Goal: Task Accomplishment & Management: Manage account settings

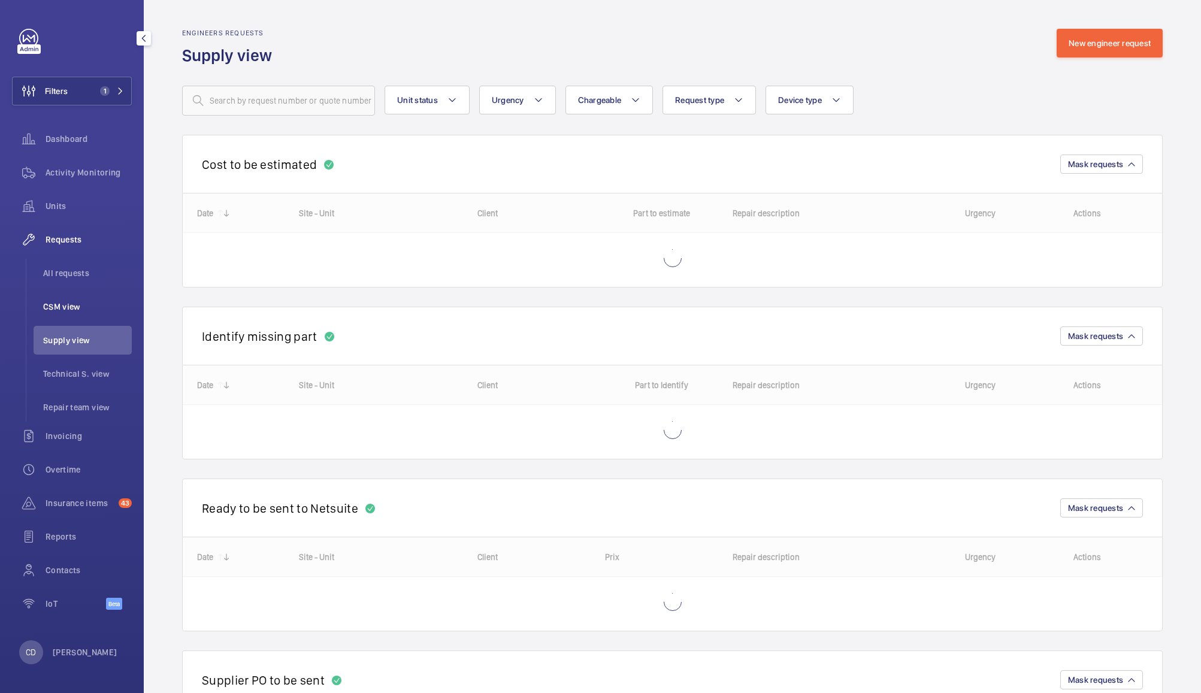
click at [64, 306] on span "CSM view" at bounding box center [87, 307] width 89 height 12
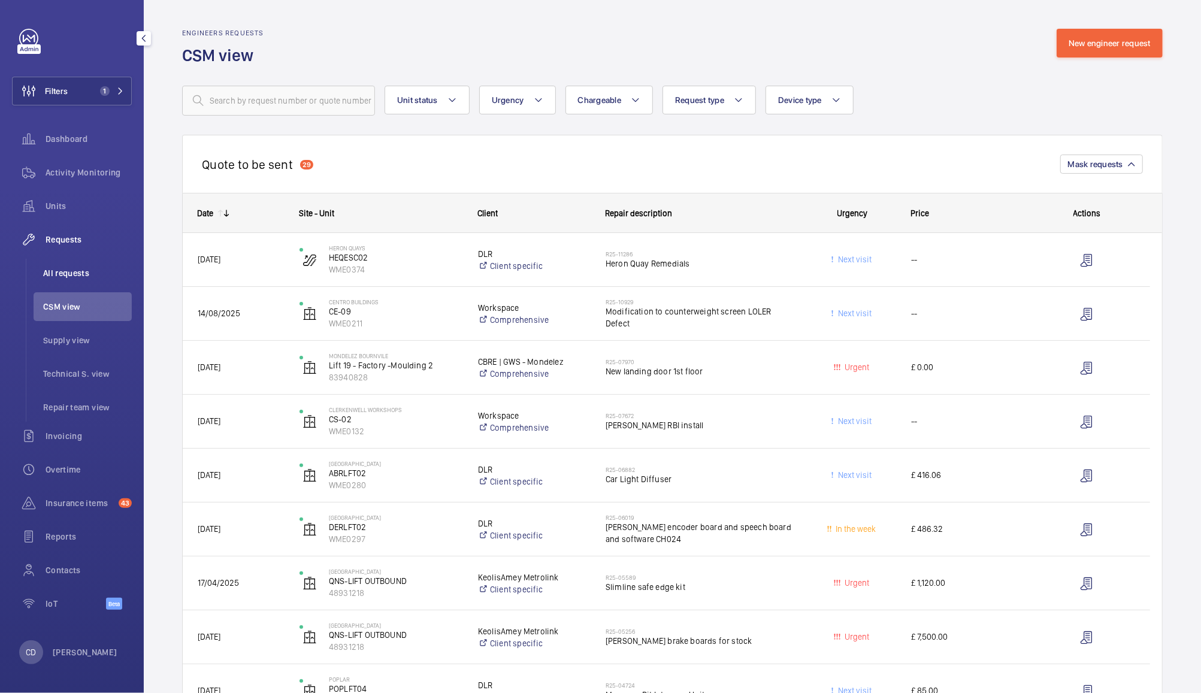
click at [67, 266] on li "All requests" at bounding box center [83, 273] width 98 height 29
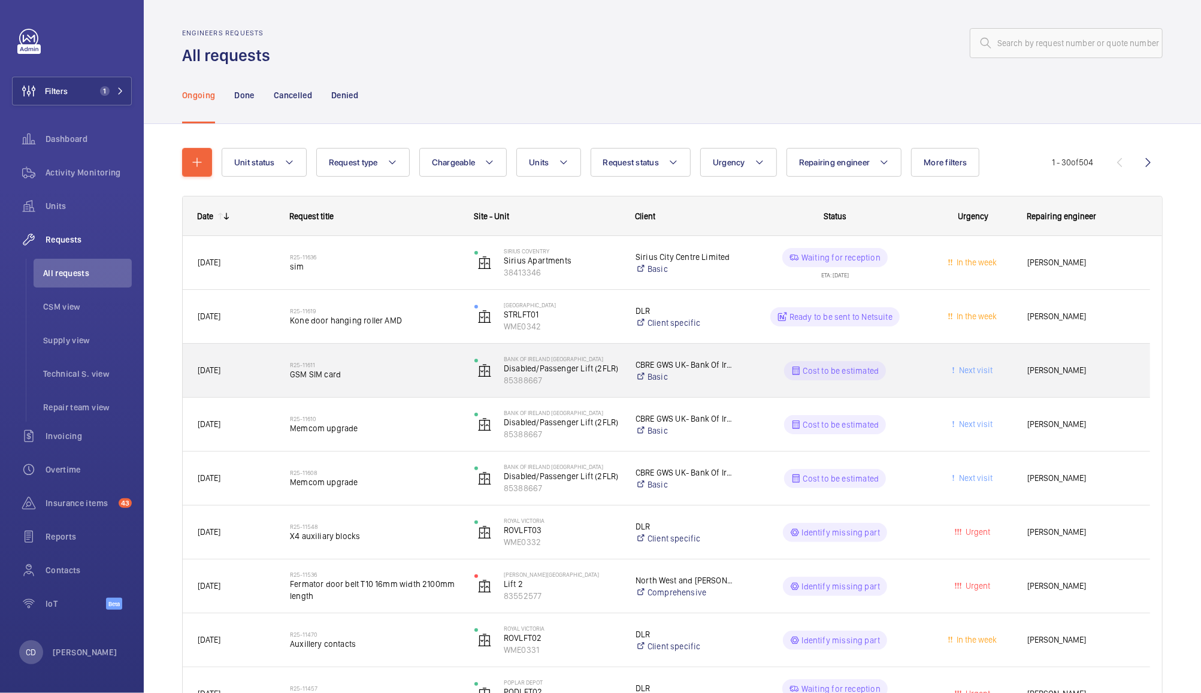
click at [615, 352] on div "Bank Of Ireland Bristol Disabled/Passenger Lift (2FLR) 85388667" at bounding box center [540, 370] width 160 height 49
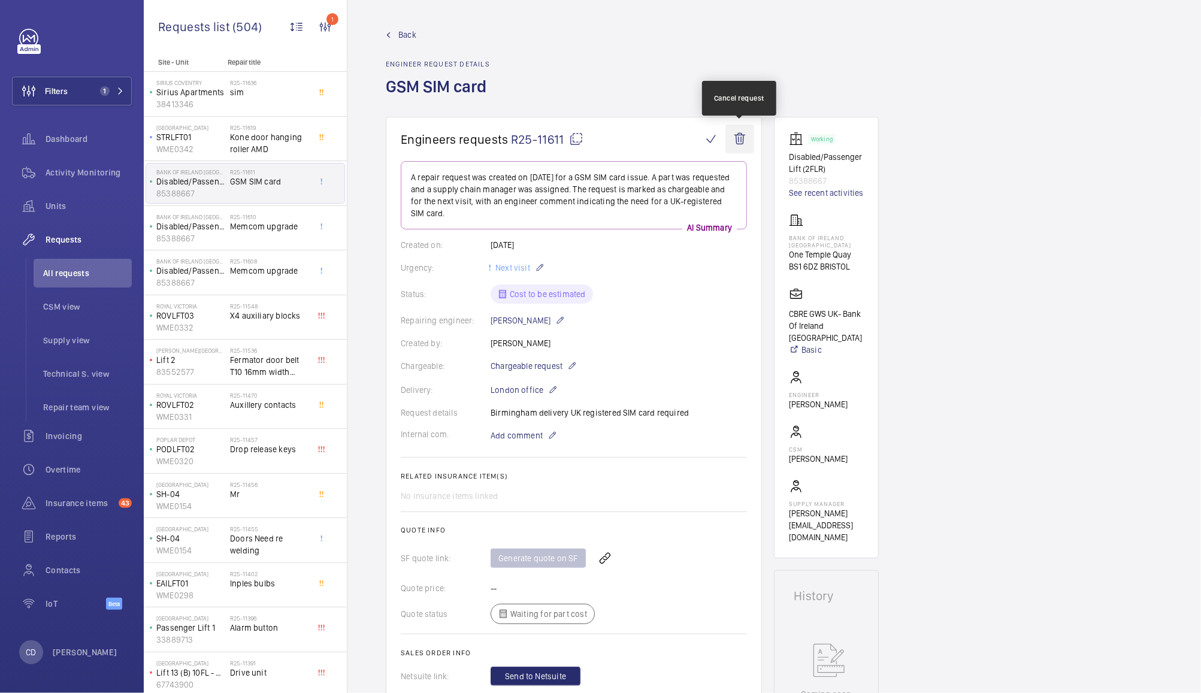
click at [743, 131] on wm-front-icon-button at bounding box center [739, 139] width 29 height 29
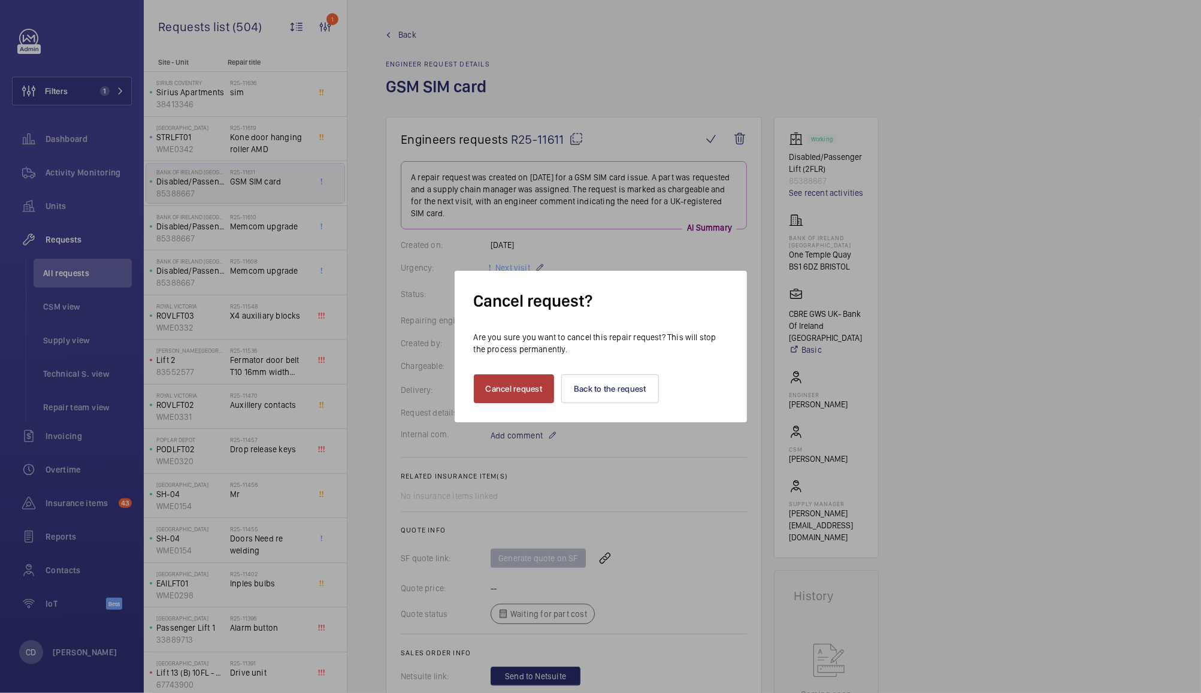
click at [514, 390] on button "Cancel request" at bounding box center [514, 388] width 81 height 29
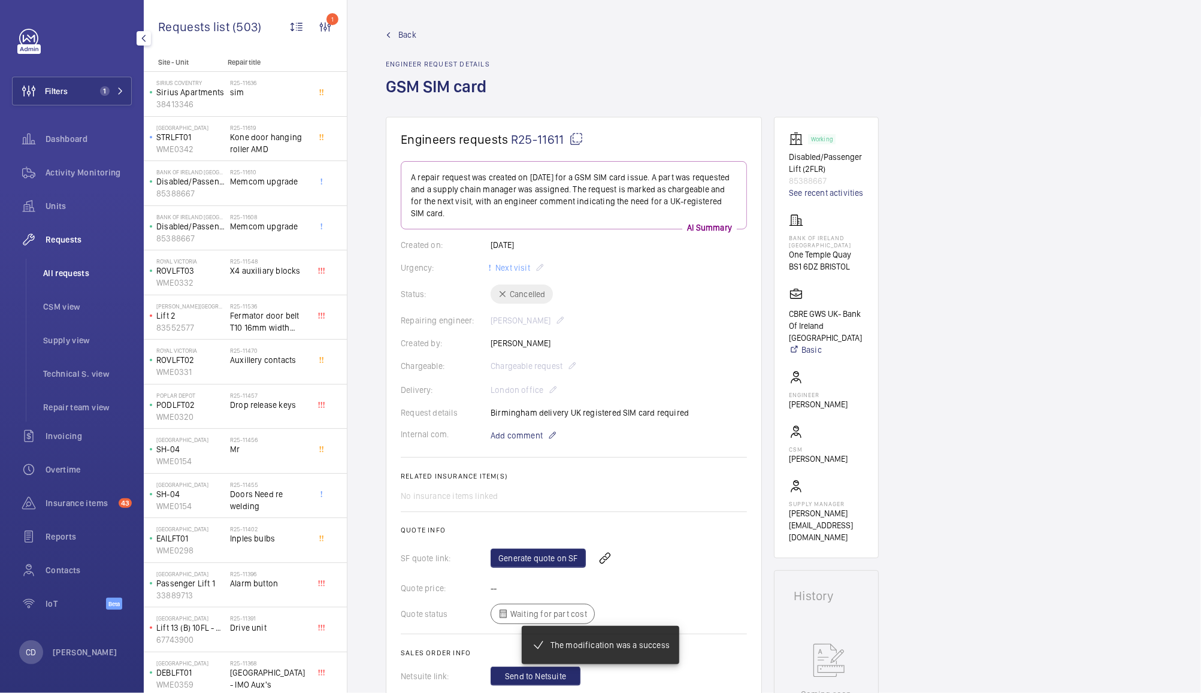
click at [74, 268] on span "All requests" at bounding box center [87, 273] width 89 height 12
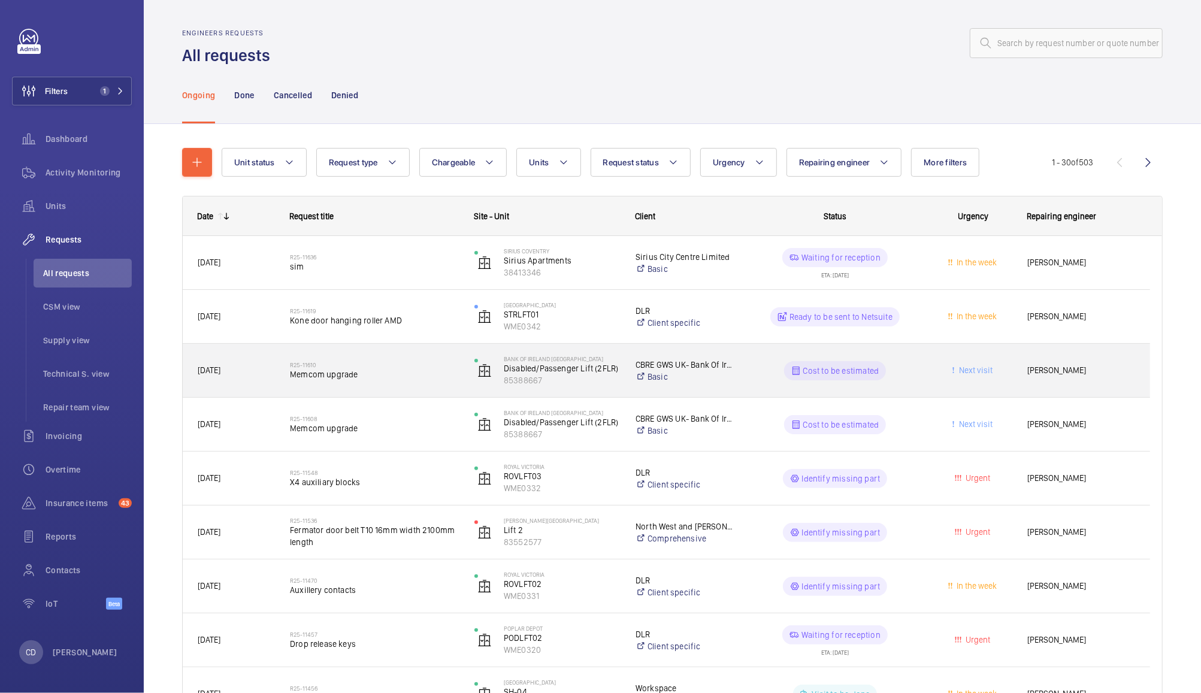
click at [435, 365] on h2 "R25-11610" at bounding box center [374, 364] width 169 height 7
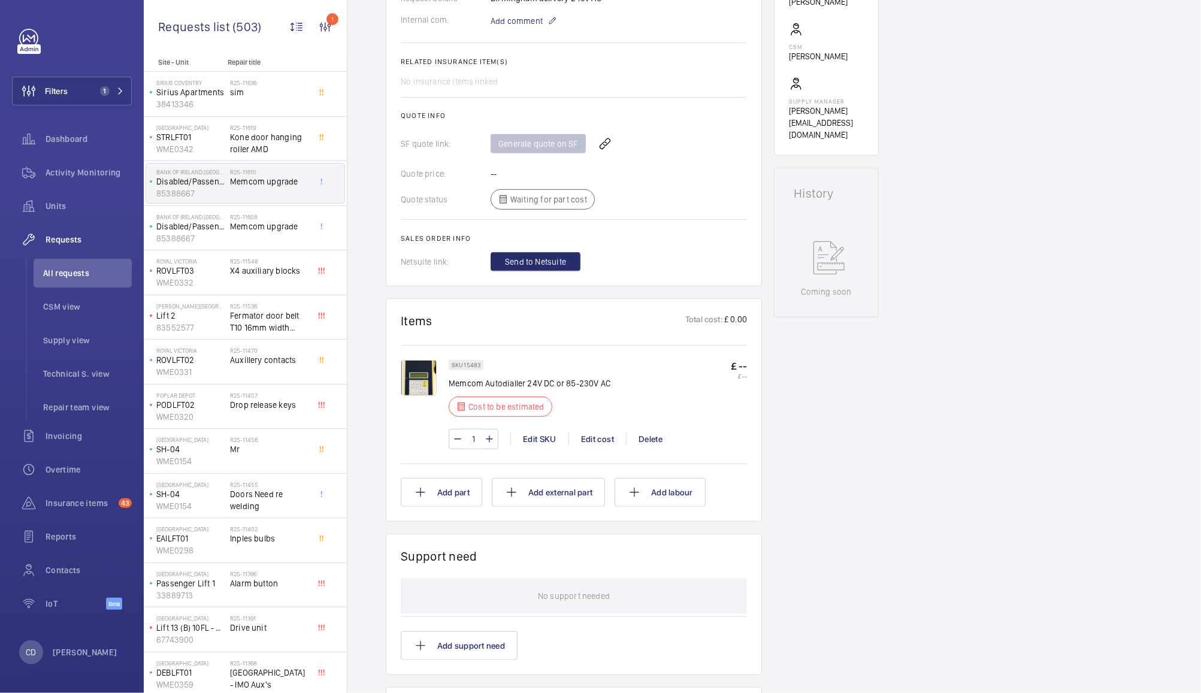
scroll to position [402, 0]
click at [589, 444] on div "Edit cost" at bounding box center [596, 440] width 57 height 12
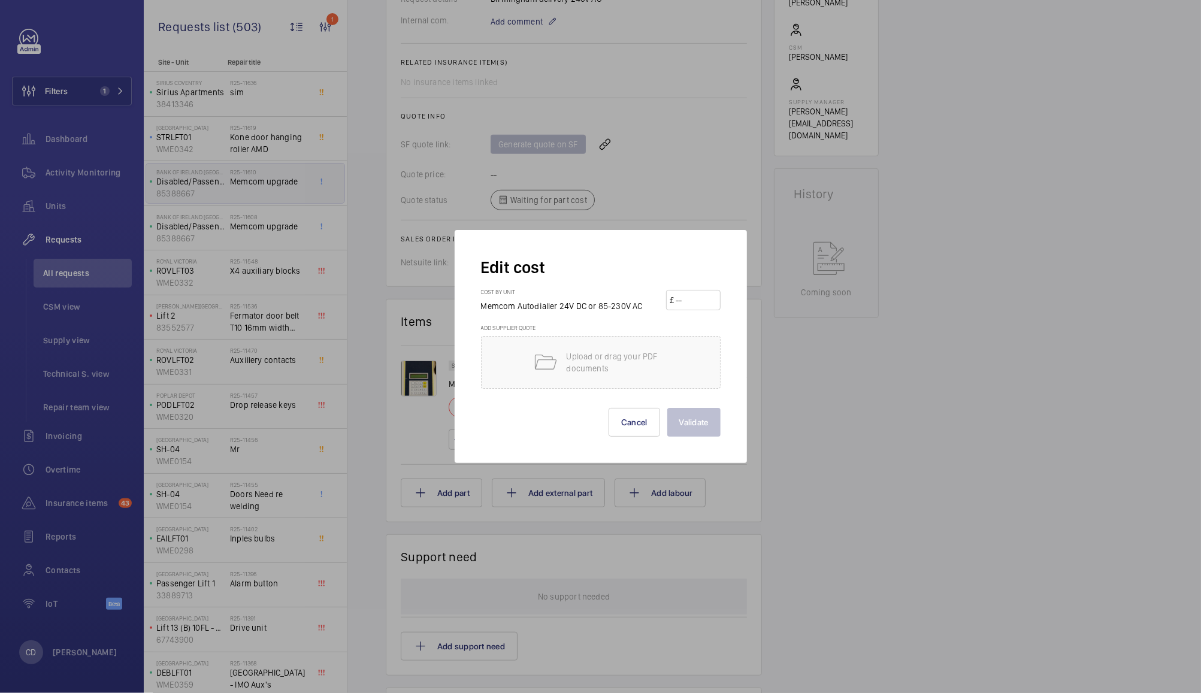
click at [699, 305] on input "number" at bounding box center [695, 299] width 42 height 19
type input "506.85"
click at [697, 422] on button "Validate" at bounding box center [693, 422] width 53 height 29
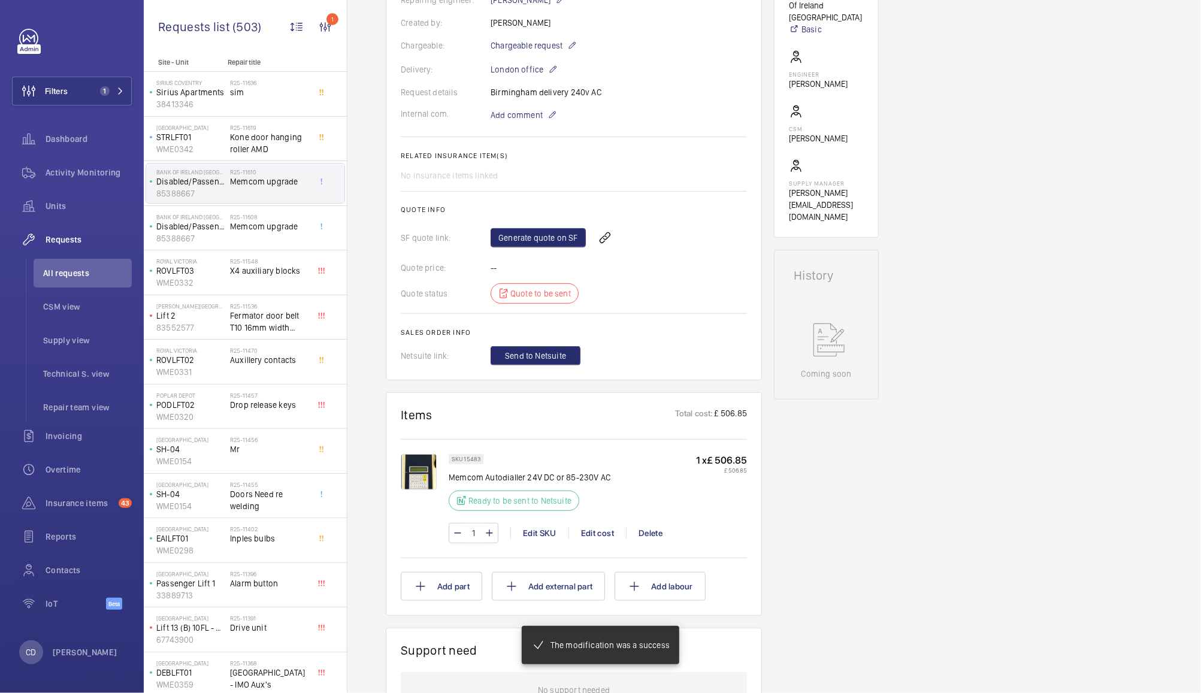
scroll to position [320, 0]
click at [552, 229] on link "Generate quote on SF" at bounding box center [537, 238] width 95 height 19
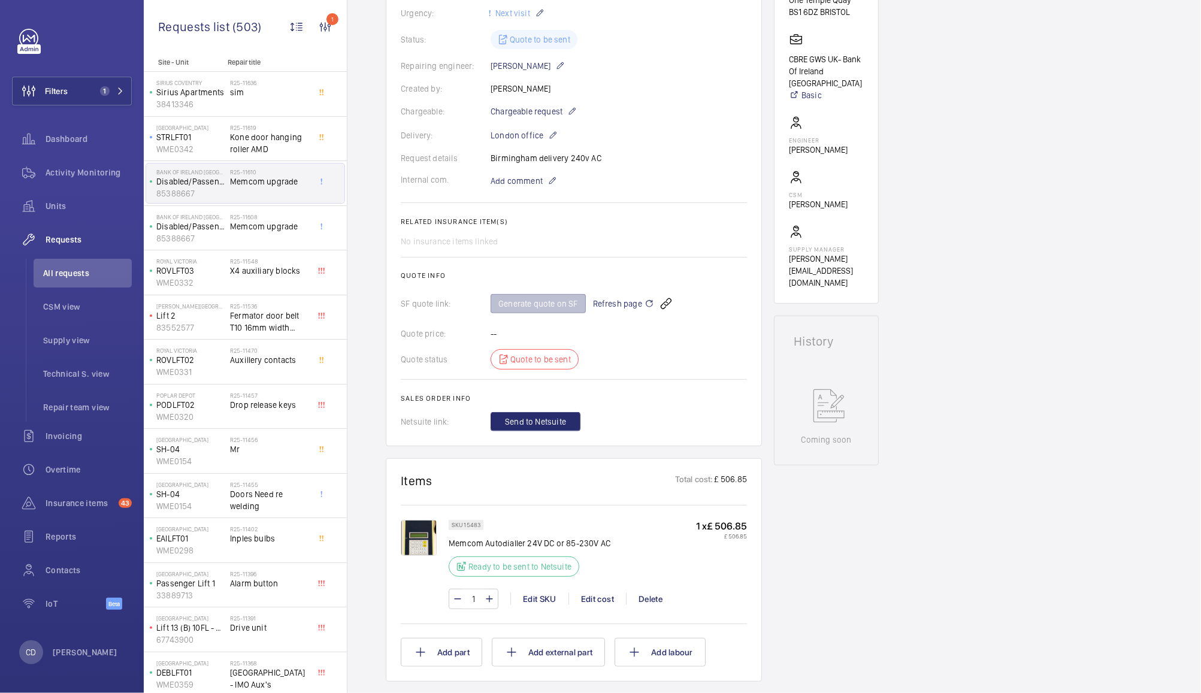
scroll to position [255, 0]
